Goal: Task Accomplishment & Management: Use online tool/utility

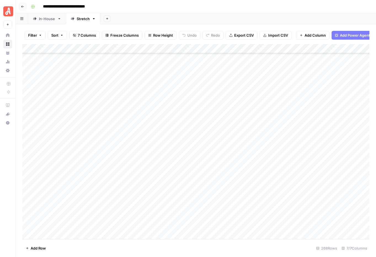
scroll to position [2178, 0]
click at [316, 139] on div "Add Column" at bounding box center [195, 141] width 347 height 195
click at [332, 139] on div "Add Column" at bounding box center [195, 141] width 347 height 195
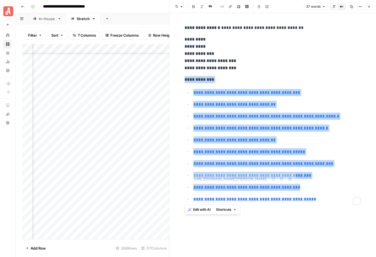
type input "[URL][DOMAIN_NAME][PERSON_NAME]"
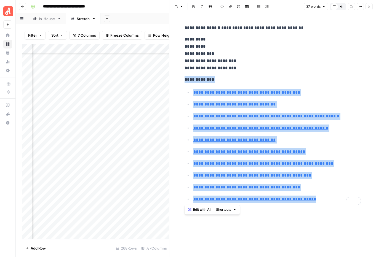
drag, startPoint x: 184, startPoint y: 78, endPoint x: 315, endPoint y: 200, distance: 179.3
click at [315, 200] on div "**********" at bounding box center [272, 114] width 183 height 185
click at [367, 7] on icon "button" at bounding box center [368, 6] width 3 height 3
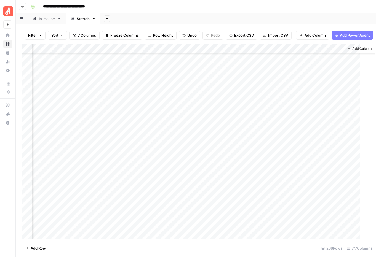
scroll to position [2178, 91]
